Goal: Entertainment & Leisure: Consume media (video, audio)

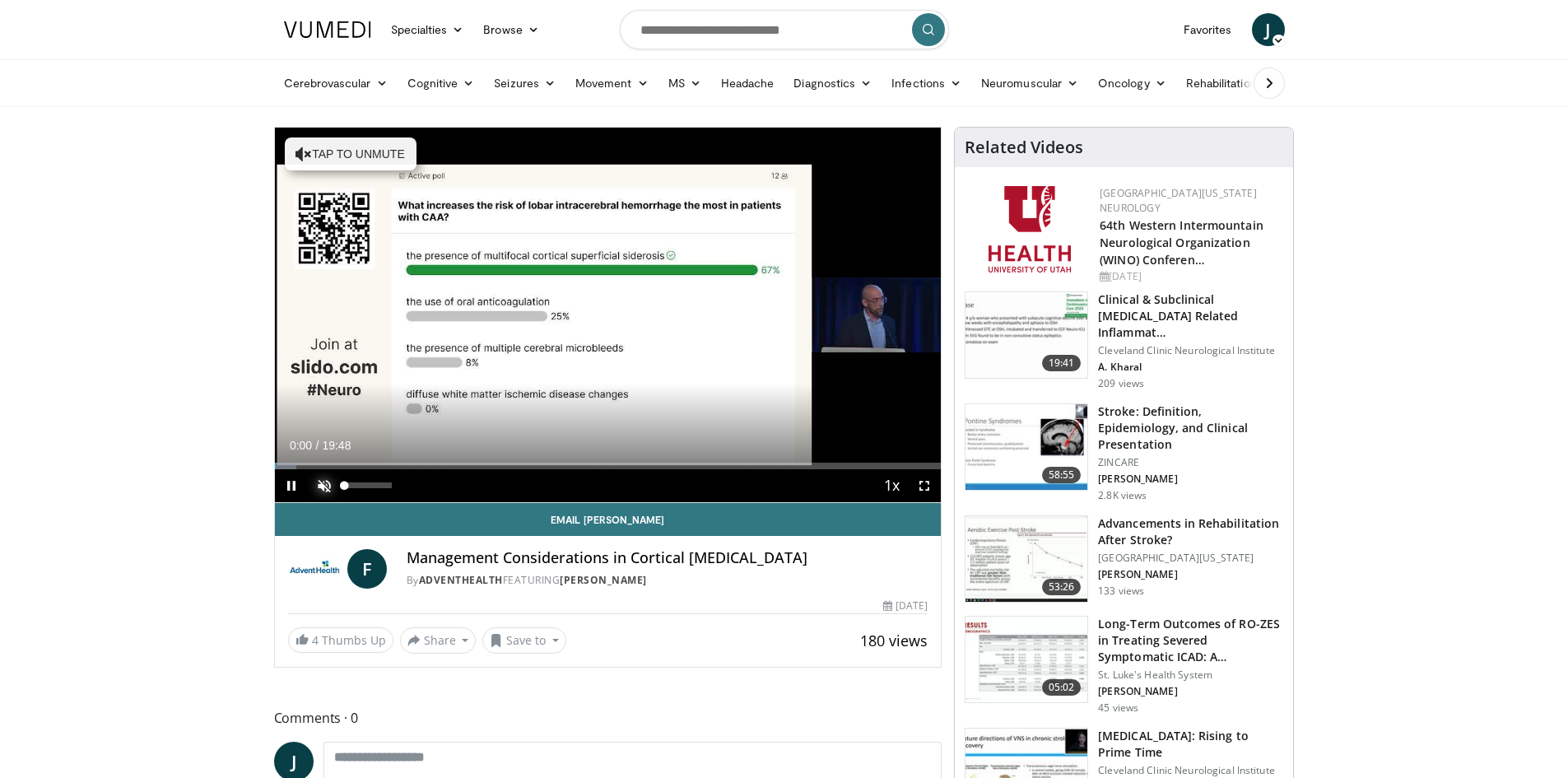
click at [332, 481] on span "Video Player" at bounding box center [324, 486] width 33 height 33
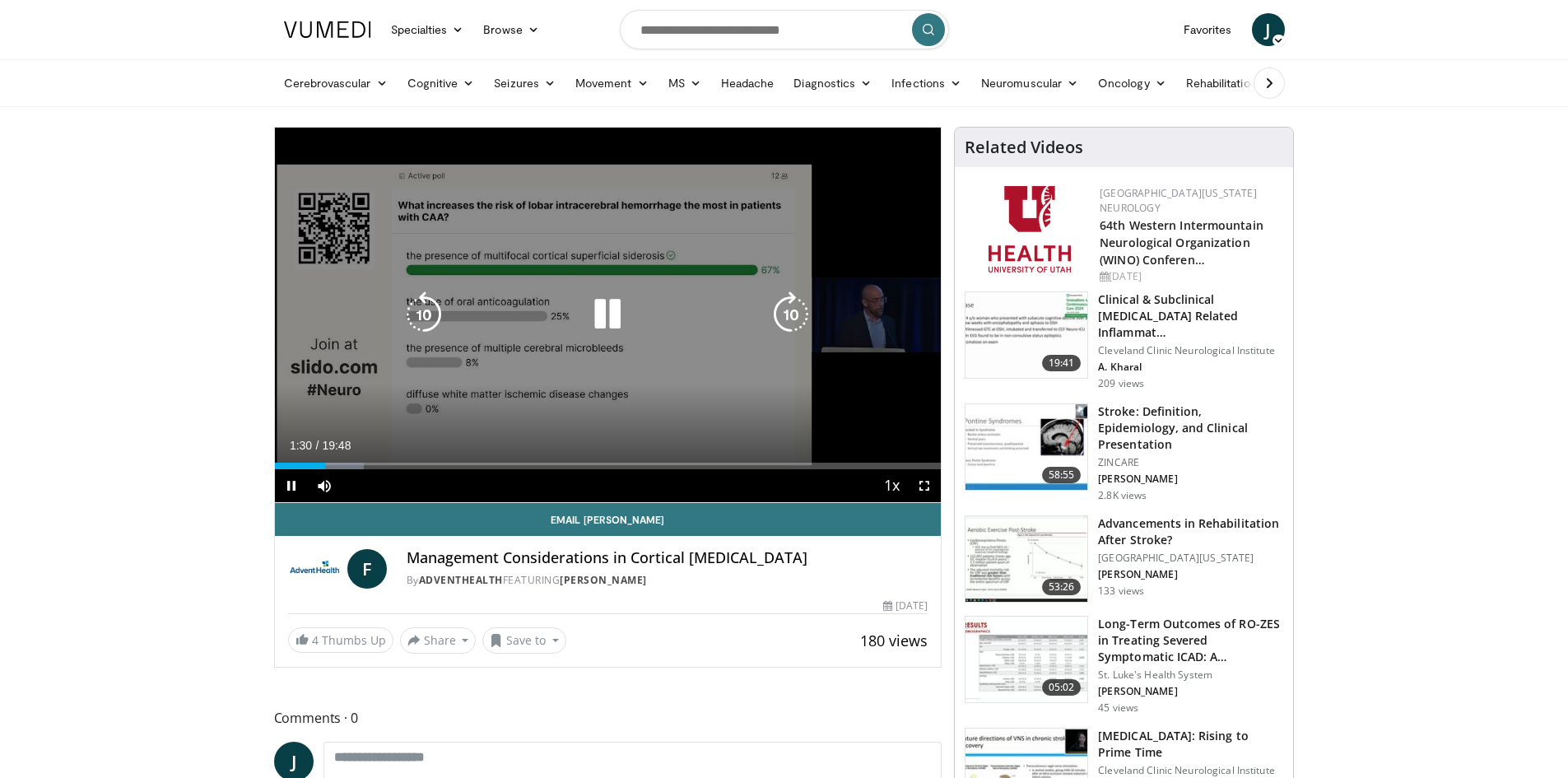
click at [564, 314] on div "Video Player" at bounding box center [607, 314] width 400 height 33
click at [605, 316] on icon "Video Player" at bounding box center [607, 314] width 46 height 46
click at [583, 254] on div "10 seconds Tap to unmute" at bounding box center [608, 315] width 667 height 375
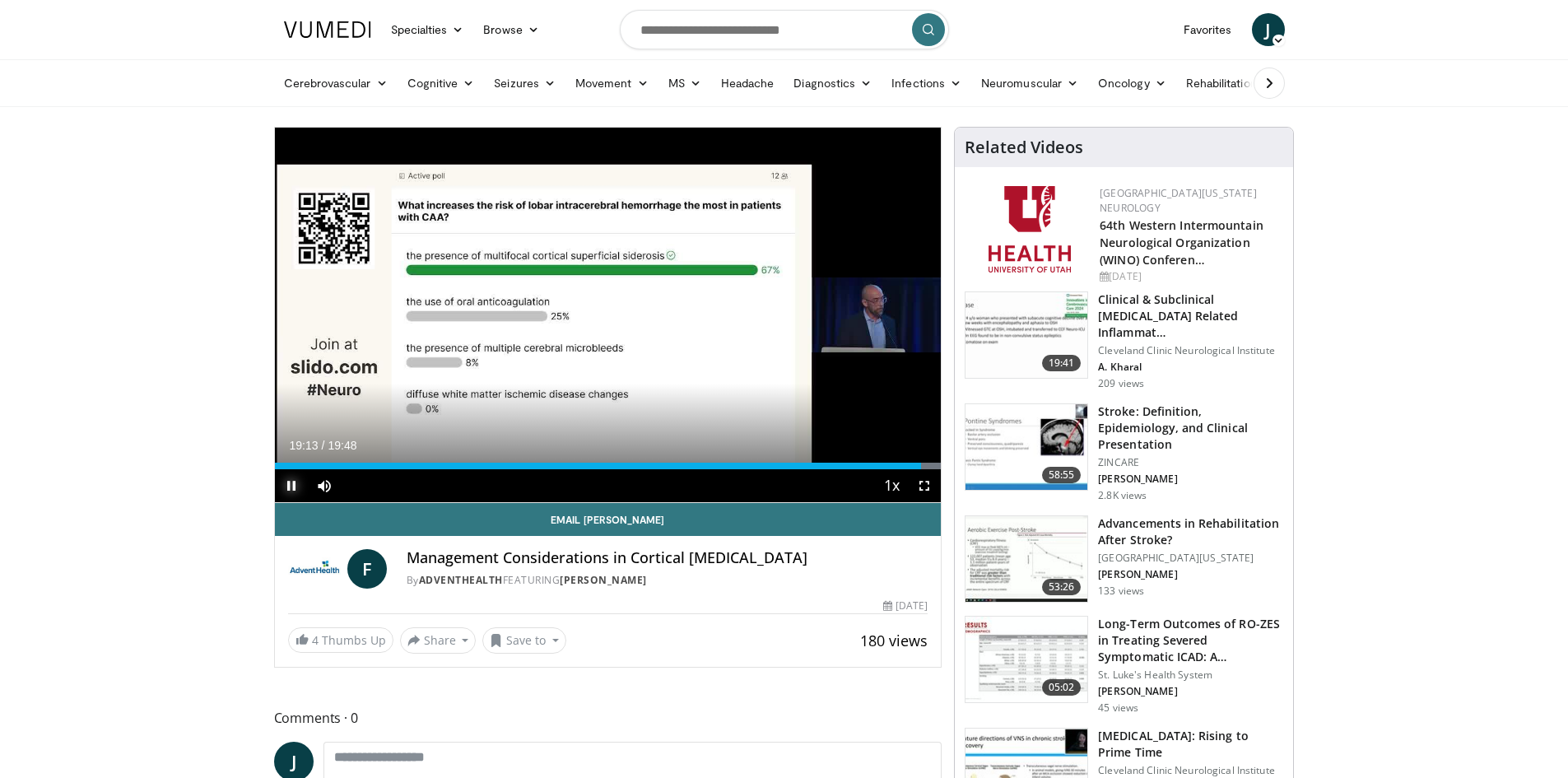
click at [290, 488] on span "Video Player" at bounding box center [291, 486] width 33 height 33
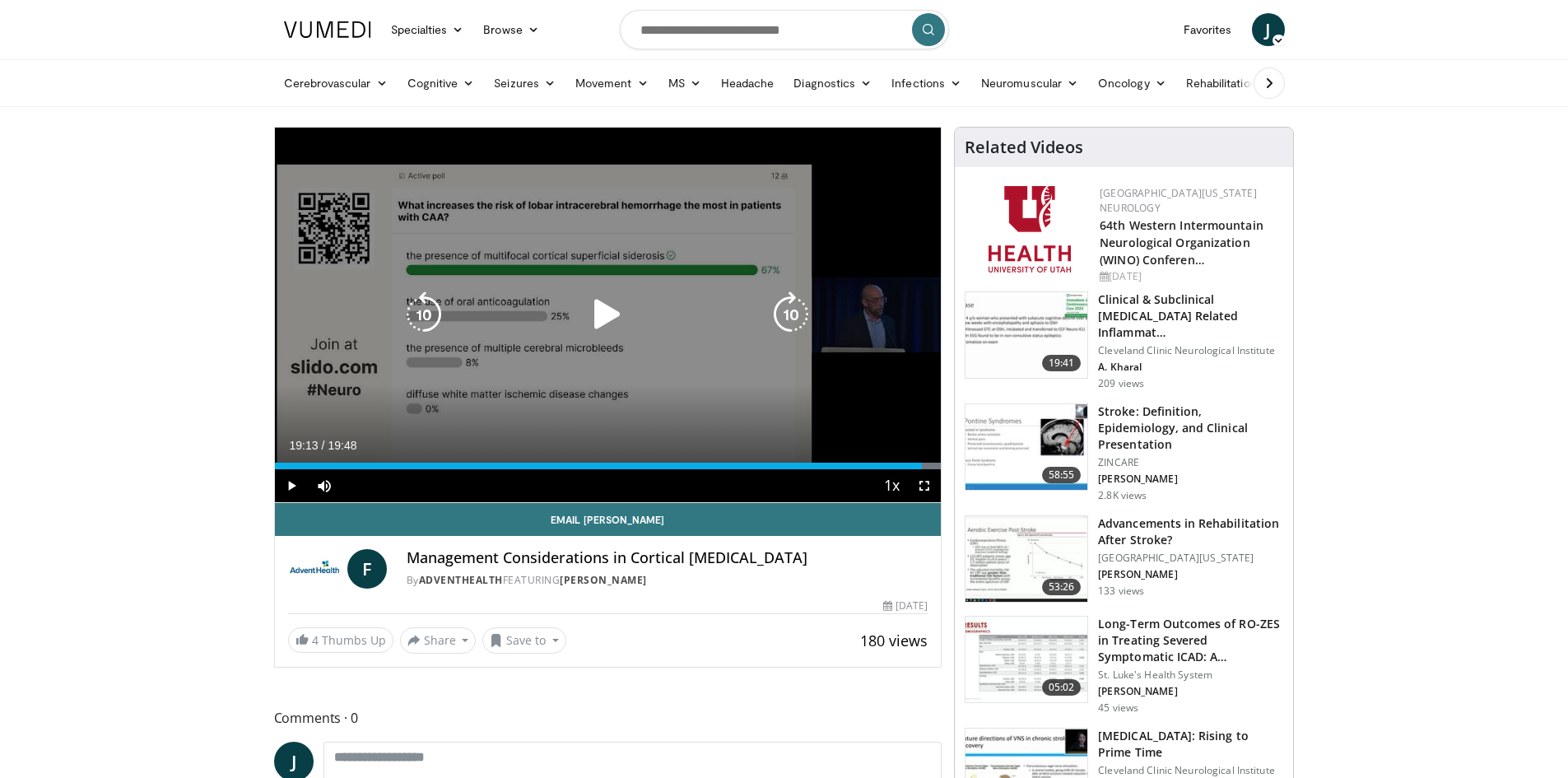
click at [568, 319] on div "Video Player" at bounding box center [607, 314] width 400 height 33
click at [609, 312] on icon "Video Player" at bounding box center [607, 314] width 46 height 46
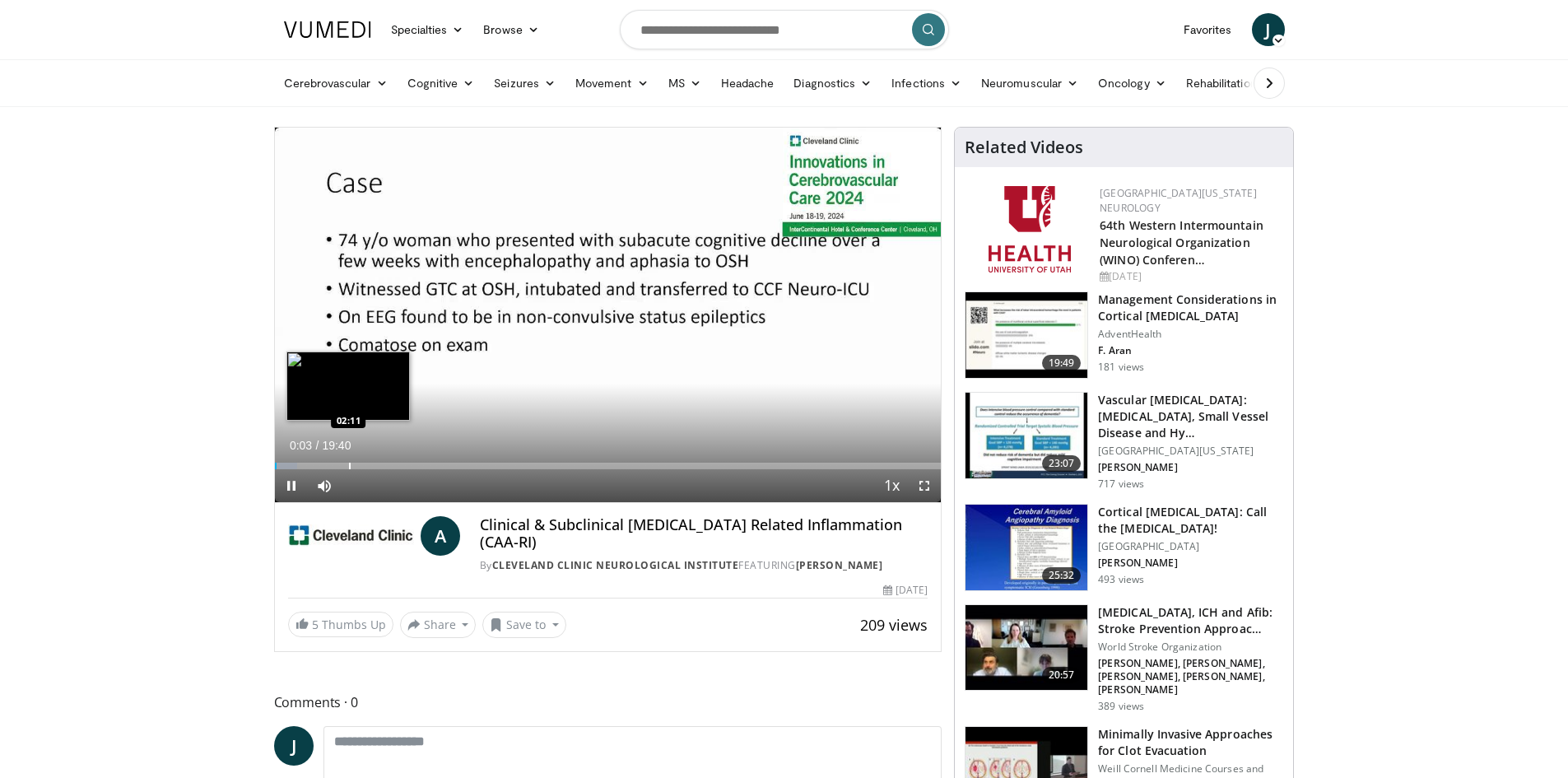
click at [349, 463] on div "Progress Bar" at bounding box center [350, 466] width 2 height 7
